Goal: Find specific page/section: Find specific page/section

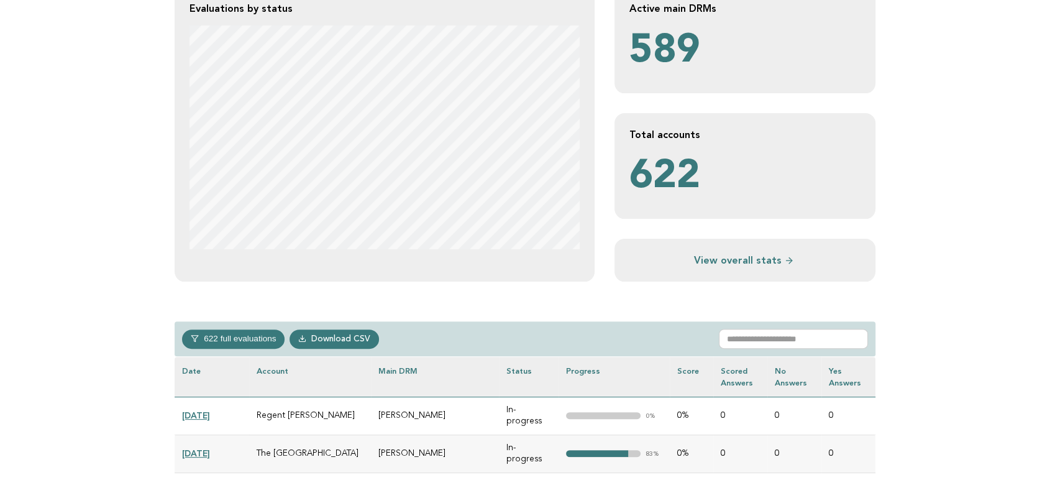
scroll to position [276, 0]
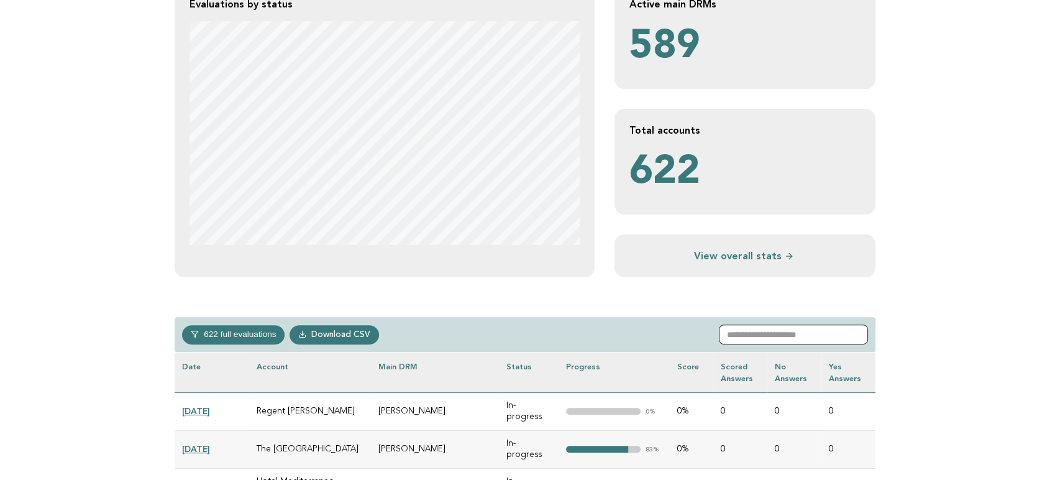
click at [785, 333] on input "text" at bounding box center [793, 334] width 149 height 20
paste input "**********"
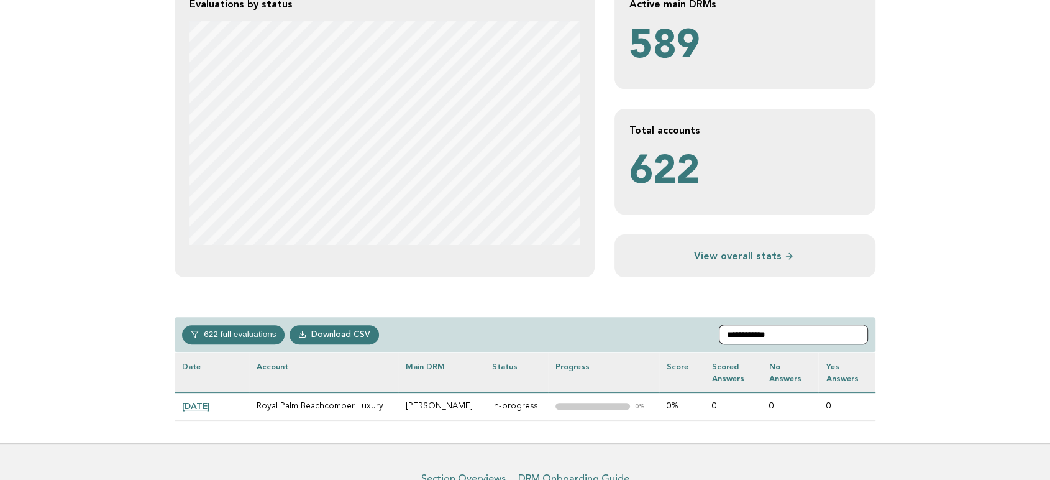
type input "**********"
click at [210, 392] on link "2025-07-23" at bounding box center [196, 406] width 28 height 10
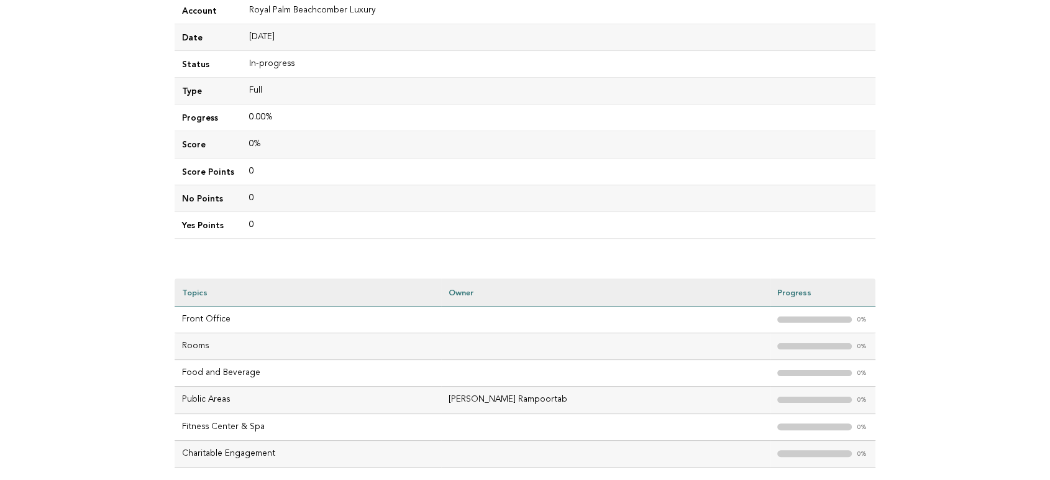
scroll to position [207, 0]
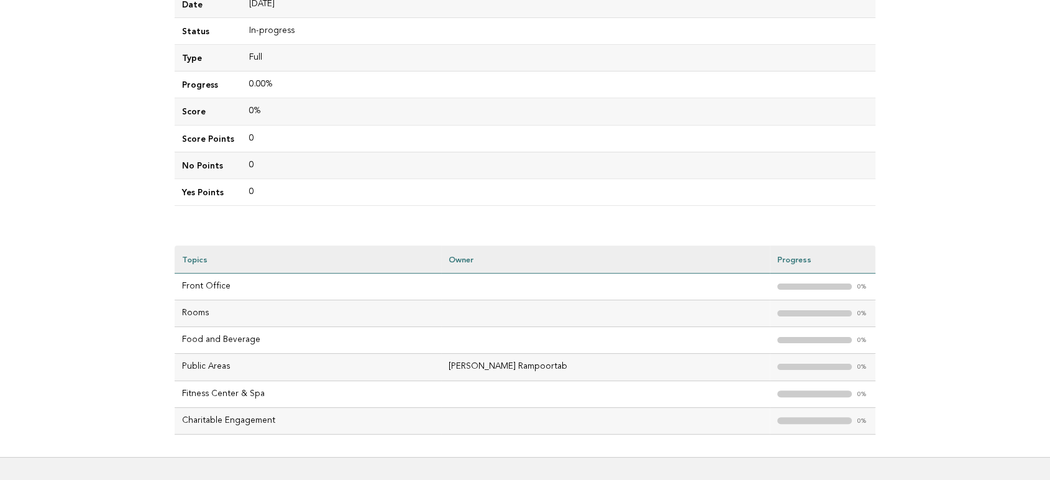
drag, startPoint x: 560, startPoint y: 365, endPoint x: 454, endPoint y: 367, distance: 106.3
click at [454, 367] on td "Radhika Vanisri Rampoortab" at bounding box center [605, 367] width 329 height 27
copy td "Radhika Vanisri Rampoortab"
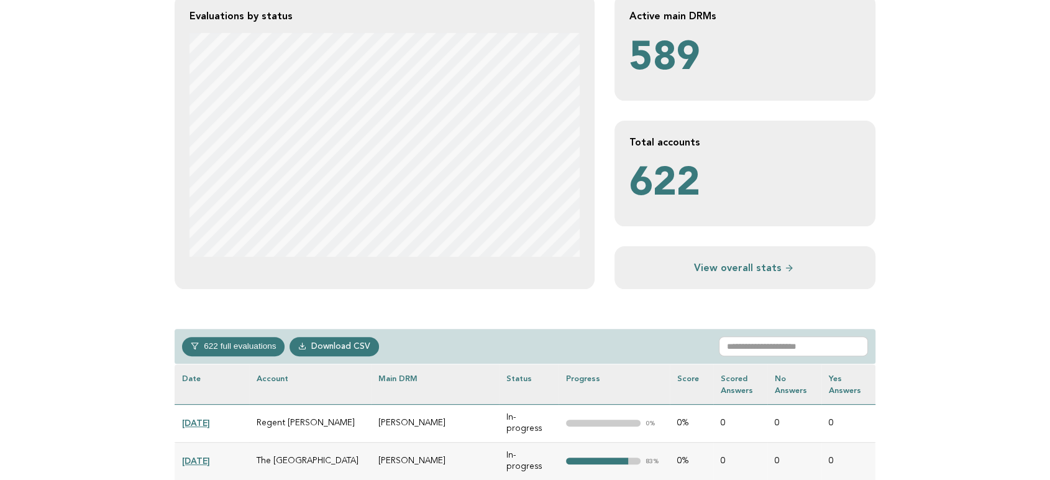
scroll to position [345, 0]
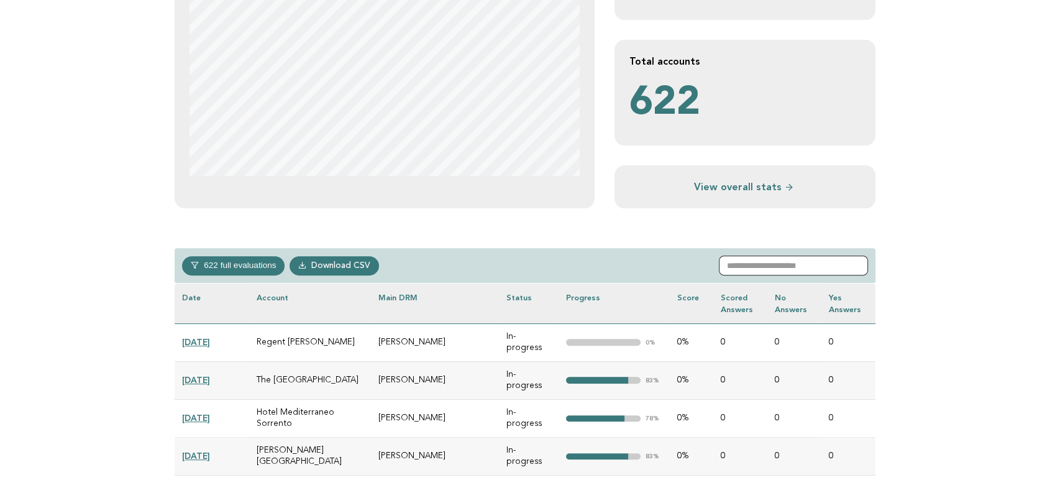
click at [780, 260] on input "text" at bounding box center [793, 265] width 149 height 20
paste input "**********"
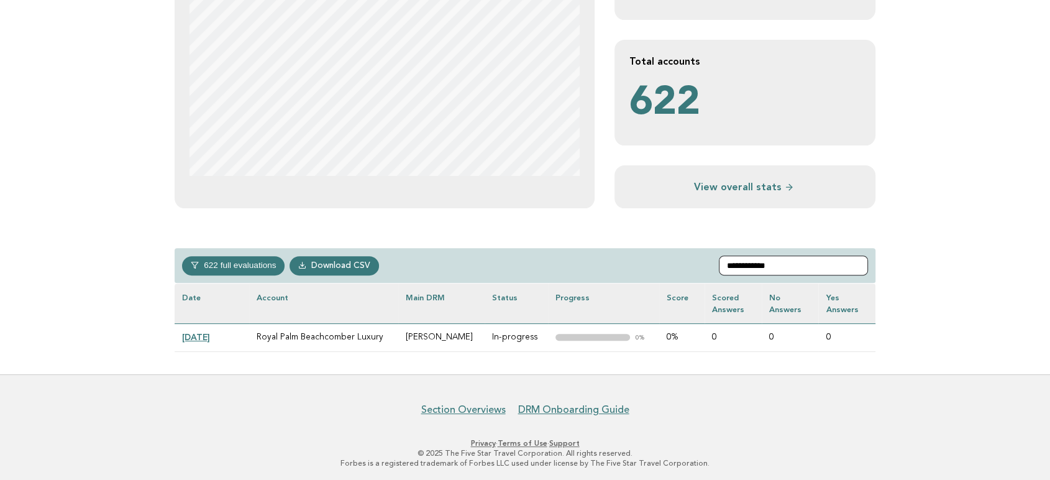
type input "**********"
click at [210, 337] on link "2025-07-23" at bounding box center [196, 337] width 28 height 10
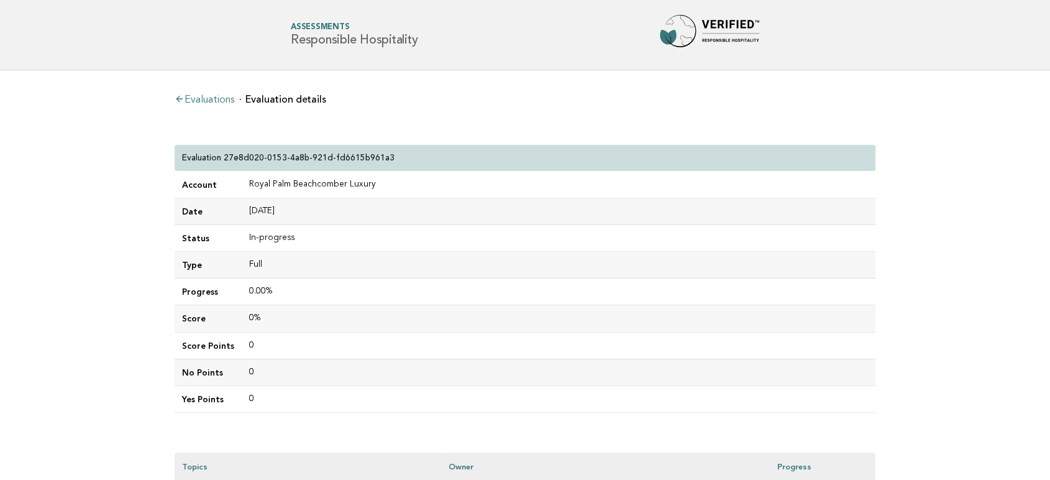
scroll to position [207, 0]
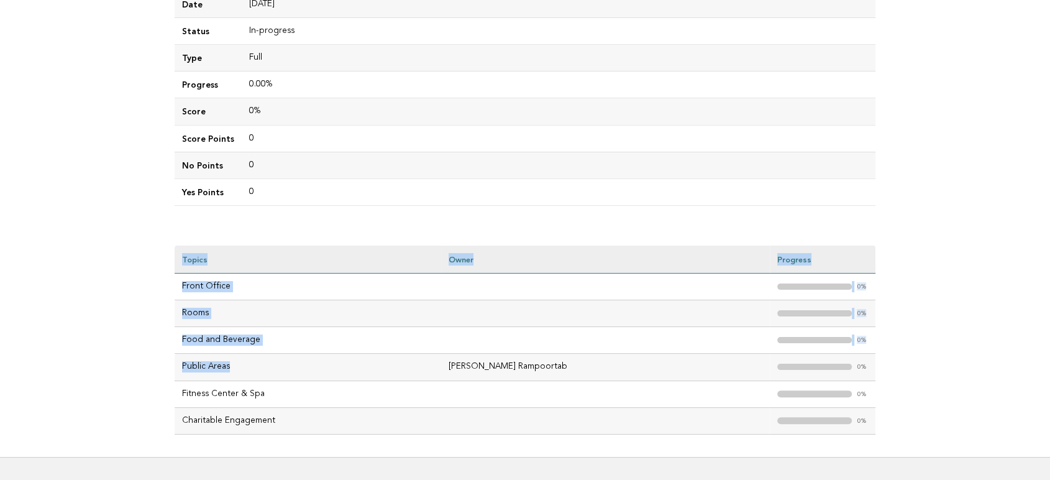
drag, startPoint x: 234, startPoint y: 368, endPoint x: 168, endPoint y: 368, distance: 65.2
click at [168, 368] on div "Evaluations Evaluation details Evaluation 27e8d020-0153-4a8b-921d-fd6615b961a3 …" at bounding box center [525, 159] width 721 height 593
click at [281, 393] on td "Fitness Center & Spa" at bounding box center [308, 393] width 267 height 27
drag, startPoint x: 227, startPoint y: 367, endPoint x: 180, endPoint y: 368, distance: 46.6
click at [180, 368] on td "Public Areas" at bounding box center [308, 367] width 267 height 27
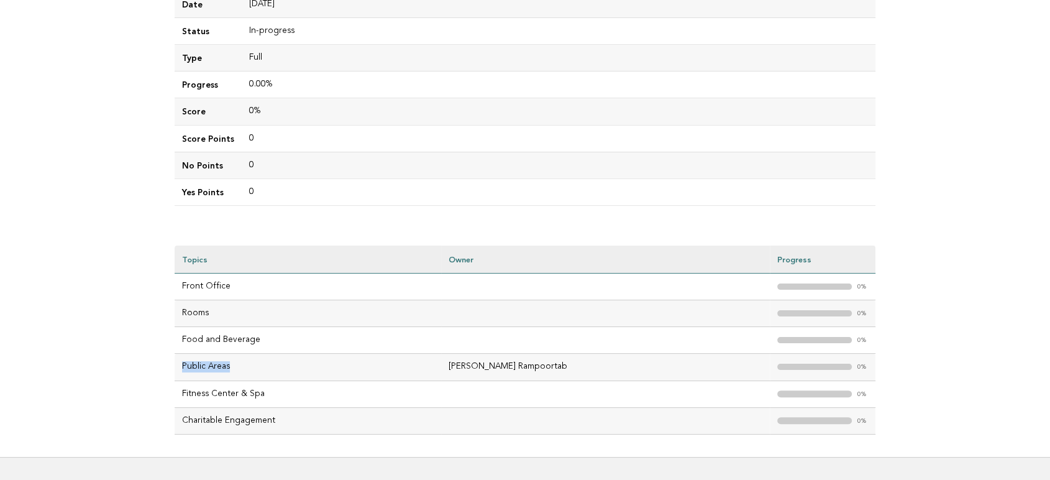
copy td "Public Areas"
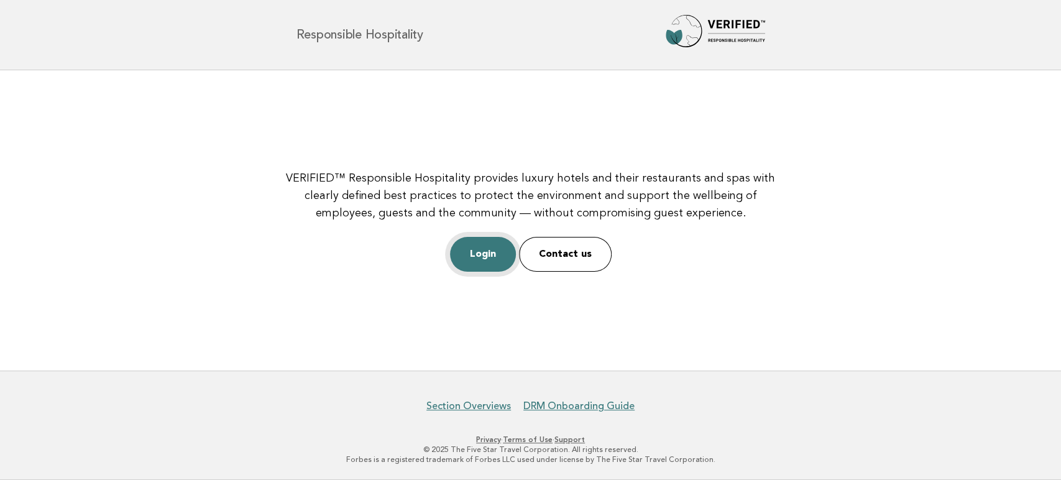
click at [490, 260] on link "Login" at bounding box center [483, 254] width 66 height 35
